Goal: Transaction & Acquisition: Purchase product/service

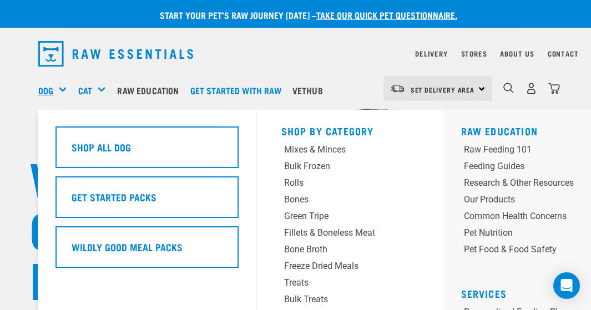
click at [52, 91] on link "Dog" at bounding box center [45, 90] width 15 height 13
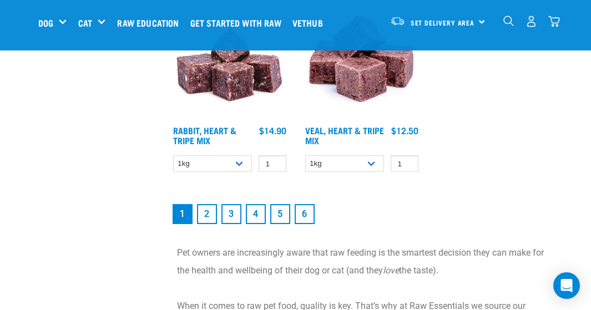
scroll to position [2164, 0]
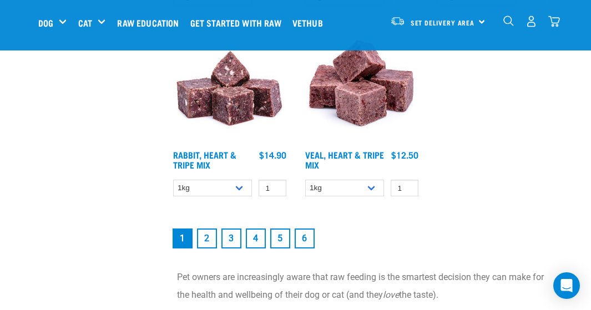
click at [205, 232] on link "2" at bounding box center [207, 239] width 20 height 20
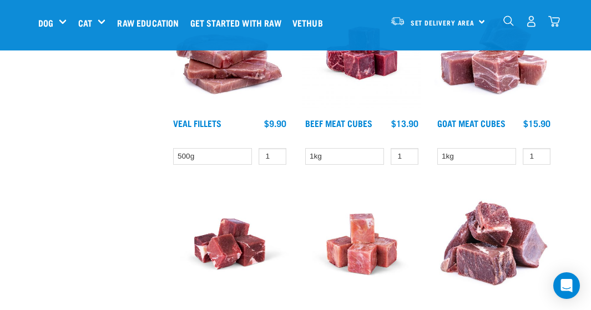
scroll to position [1165, 0]
